Goal: Information Seeking & Learning: Learn about a topic

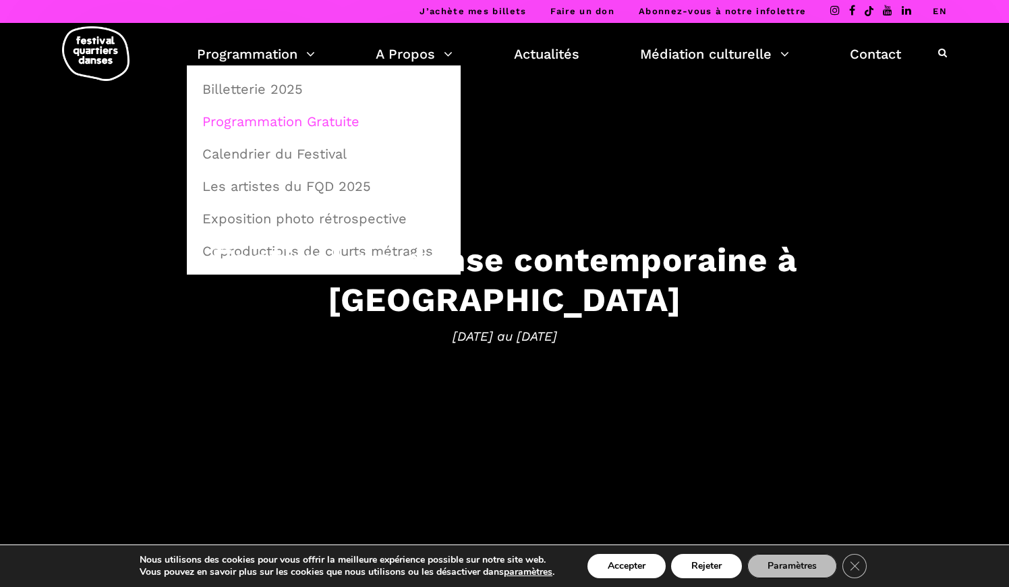
click at [258, 119] on link "Programmation Gratuite" at bounding box center [323, 121] width 259 height 31
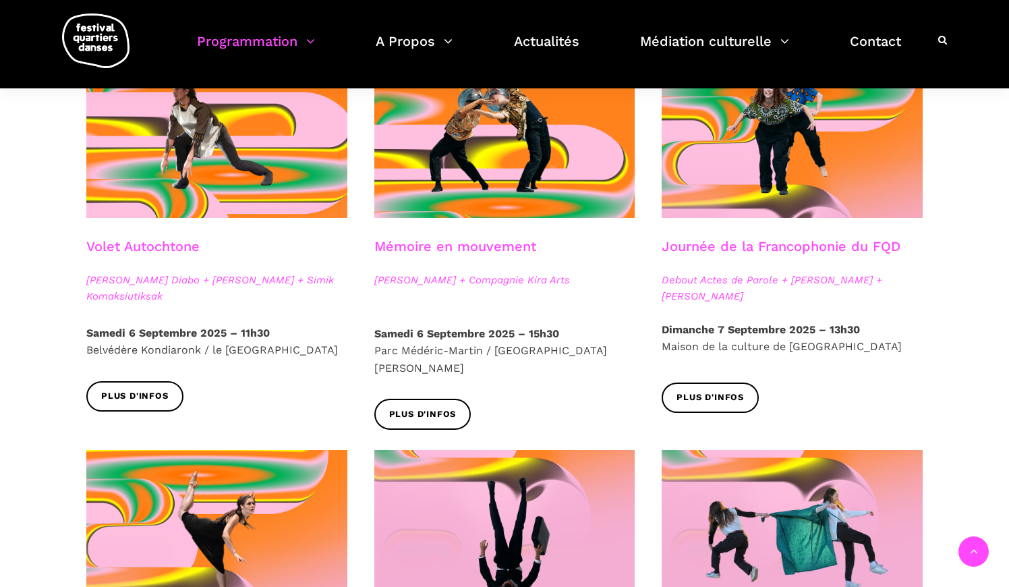
scroll to position [680, 0]
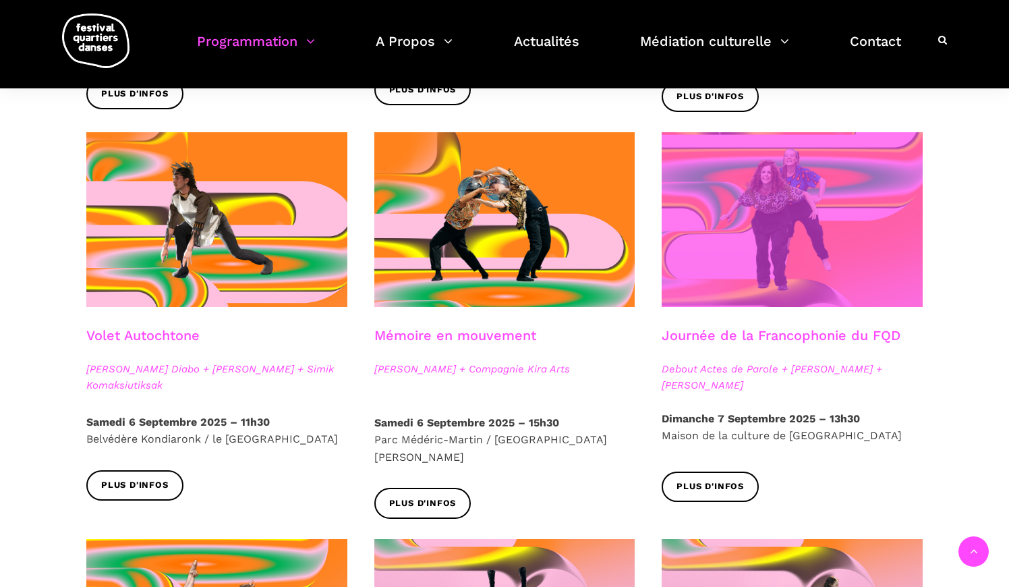
click at [759, 205] on span at bounding box center [792, 219] width 261 height 175
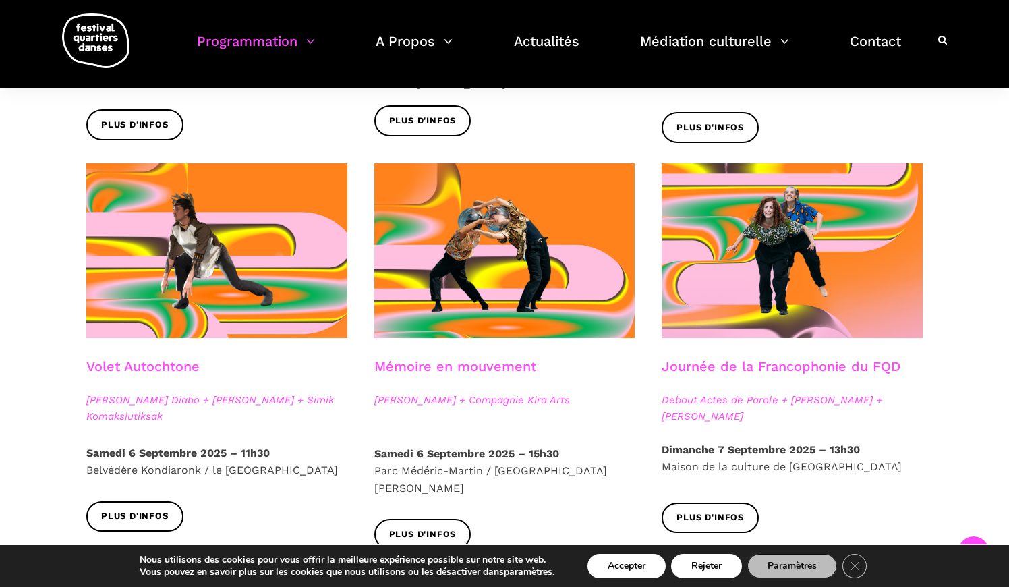
scroll to position [657, 0]
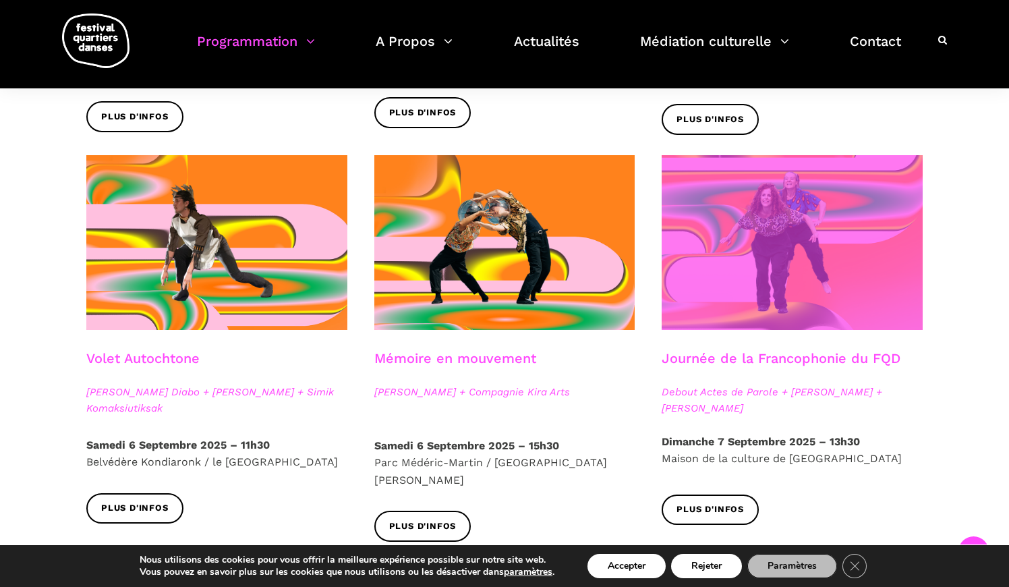
click at [738, 262] on span at bounding box center [792, 242] width 261 height 175
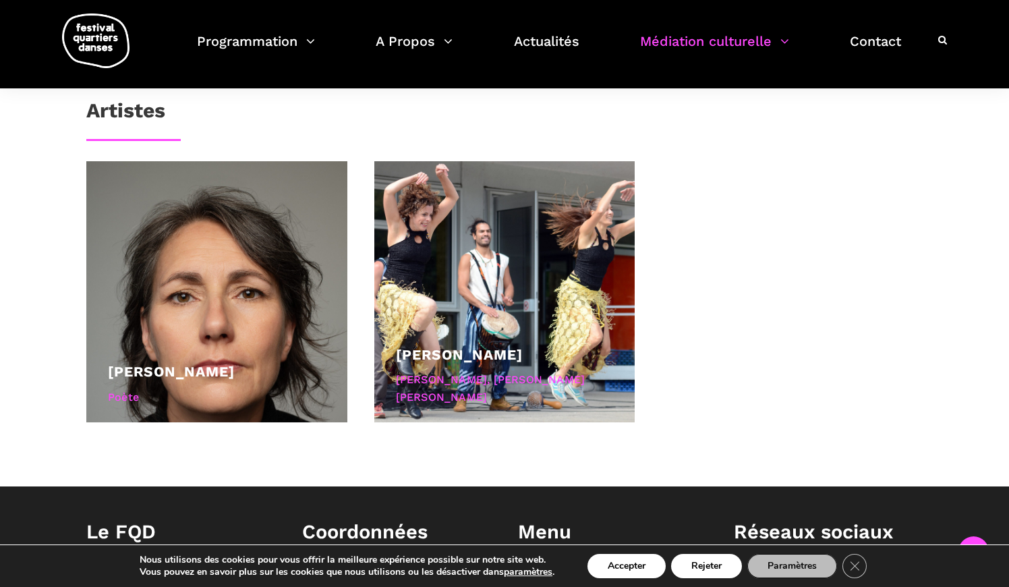
scroll to position [1248, 0]
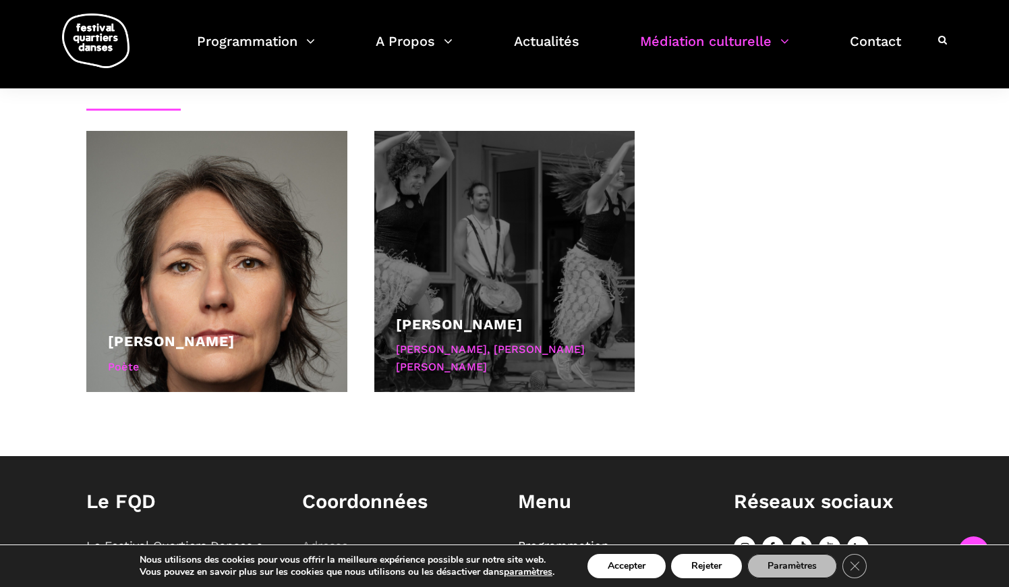
click at [457, 313] on div "[PERSON_NAME]" at bounding box center [505, 324] width 218 height 23
click at [457, 316] on link "[PERSON_NAME]" at bounding box center [459, 324] width 127 height 17
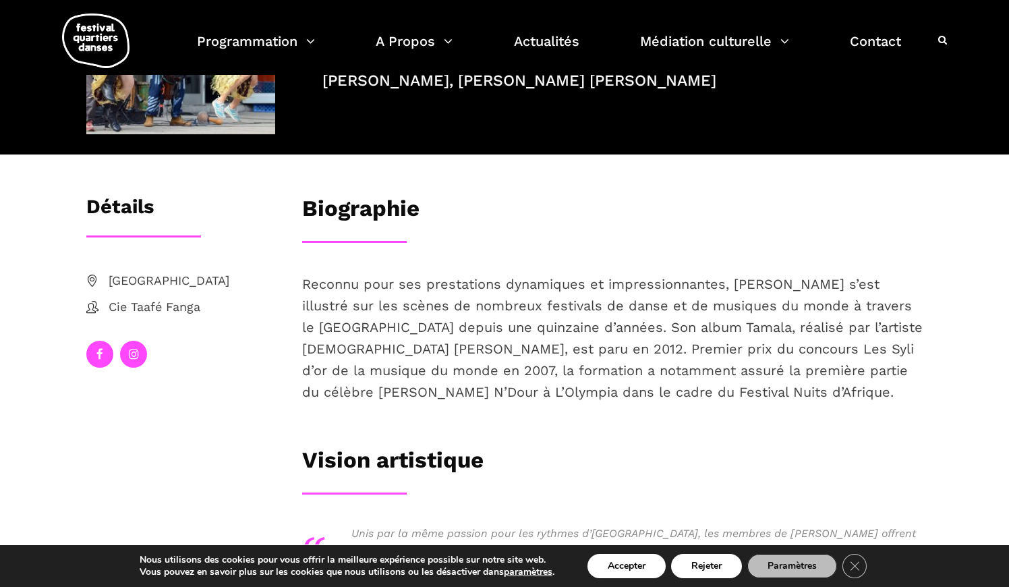
scroll to position [206, 0]
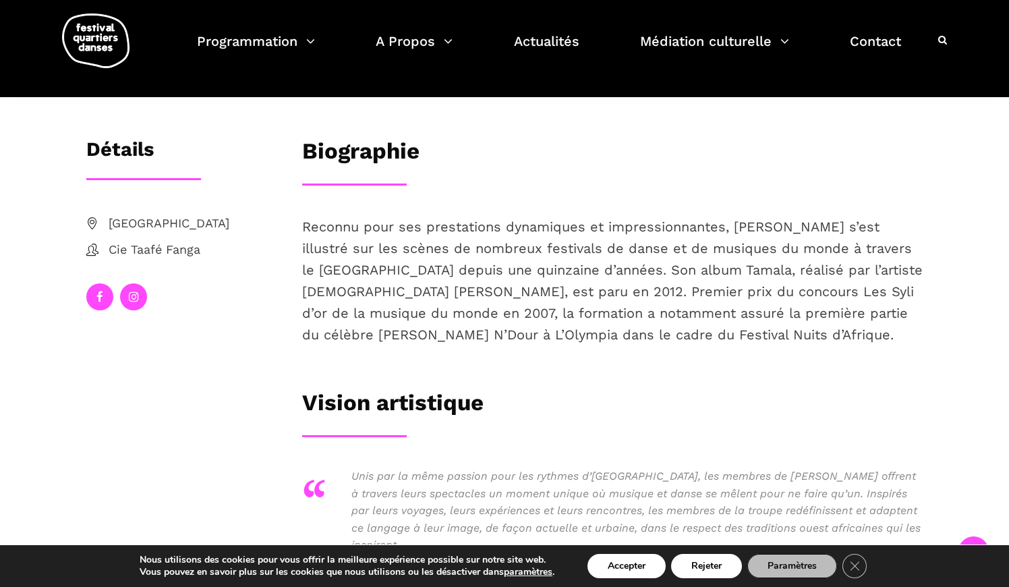
click at [132, 296] on icon at bounding box center [134, 296] width 10 height 11
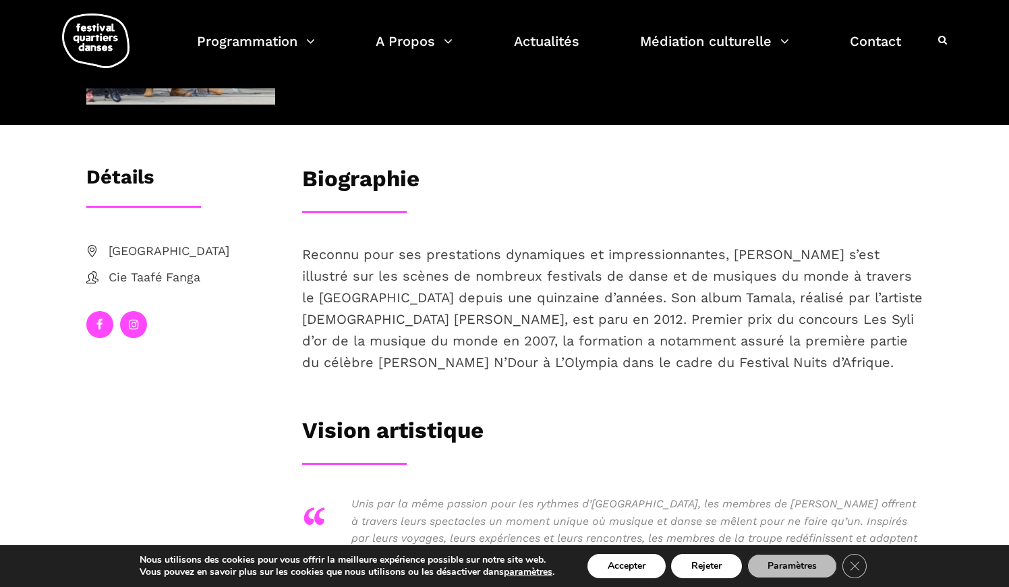
scroll to position [177, 0]
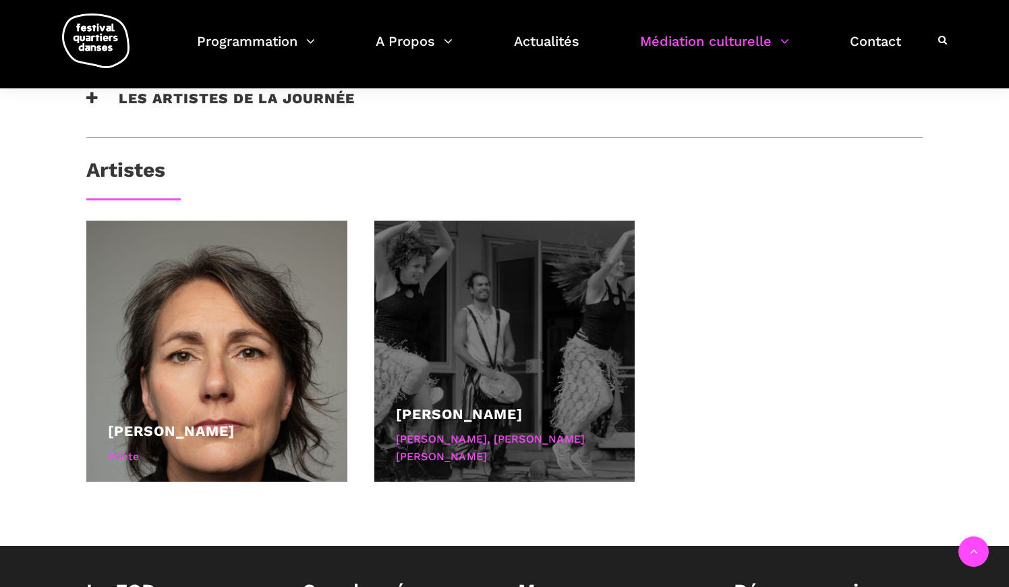
scroll to position [1159, 0]
